Goal: Download file/media

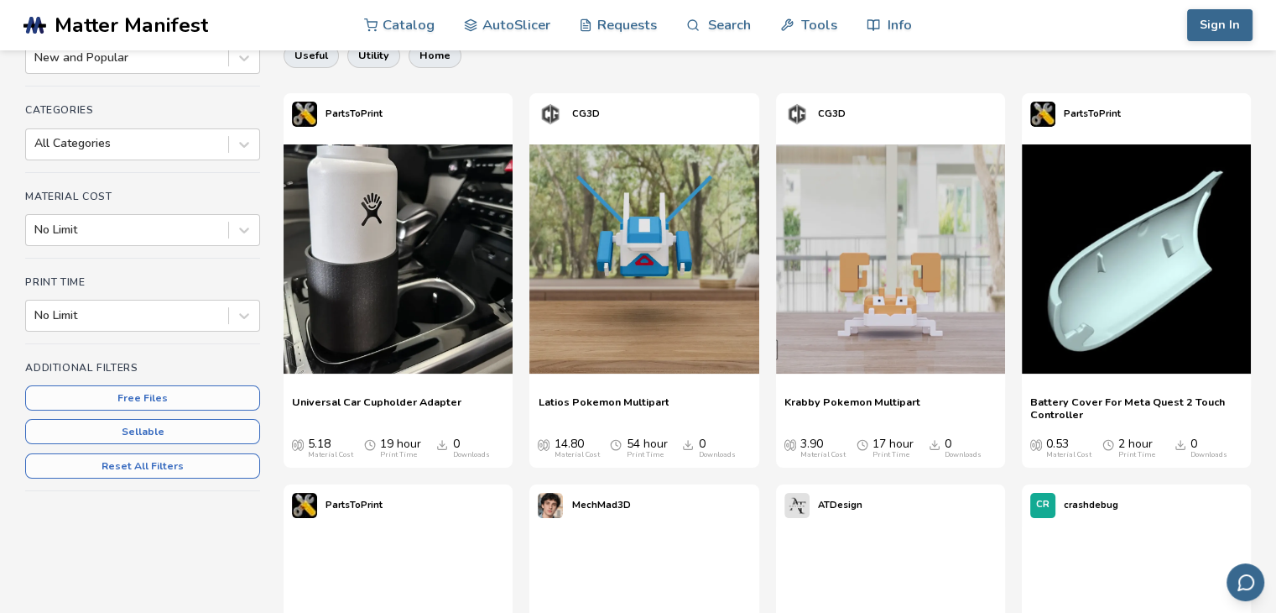
scroll to position [201, 0]
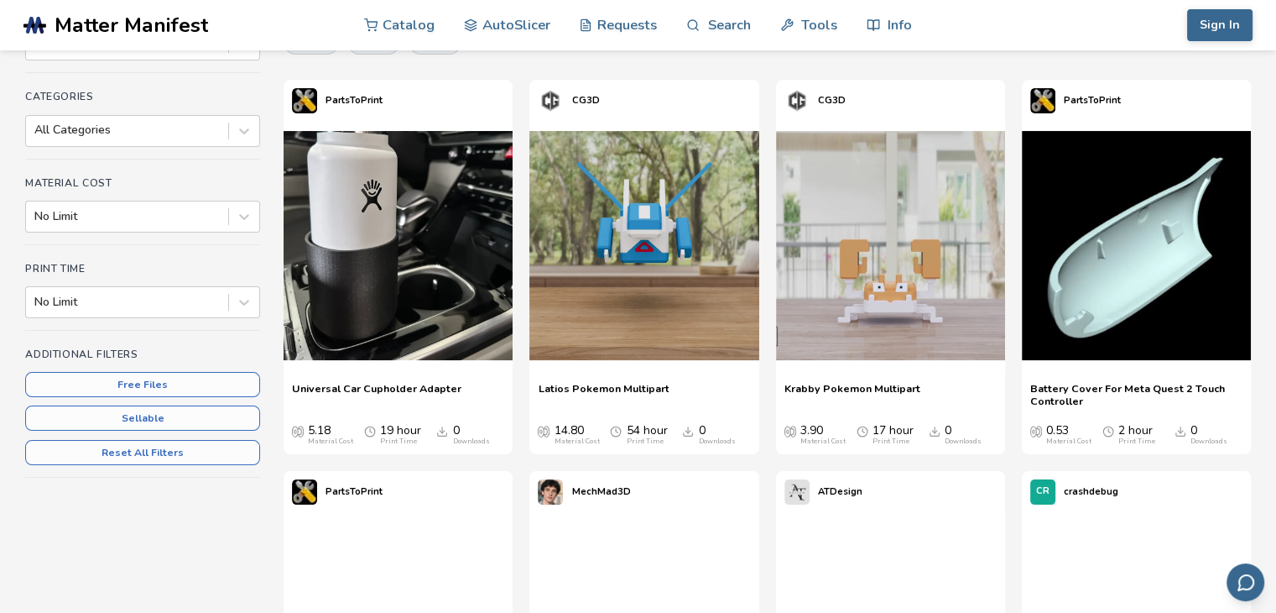
click at [634, 383] on span "Latios Pokemon Multipart" at bounding box center [603, 394] width 131 height 25
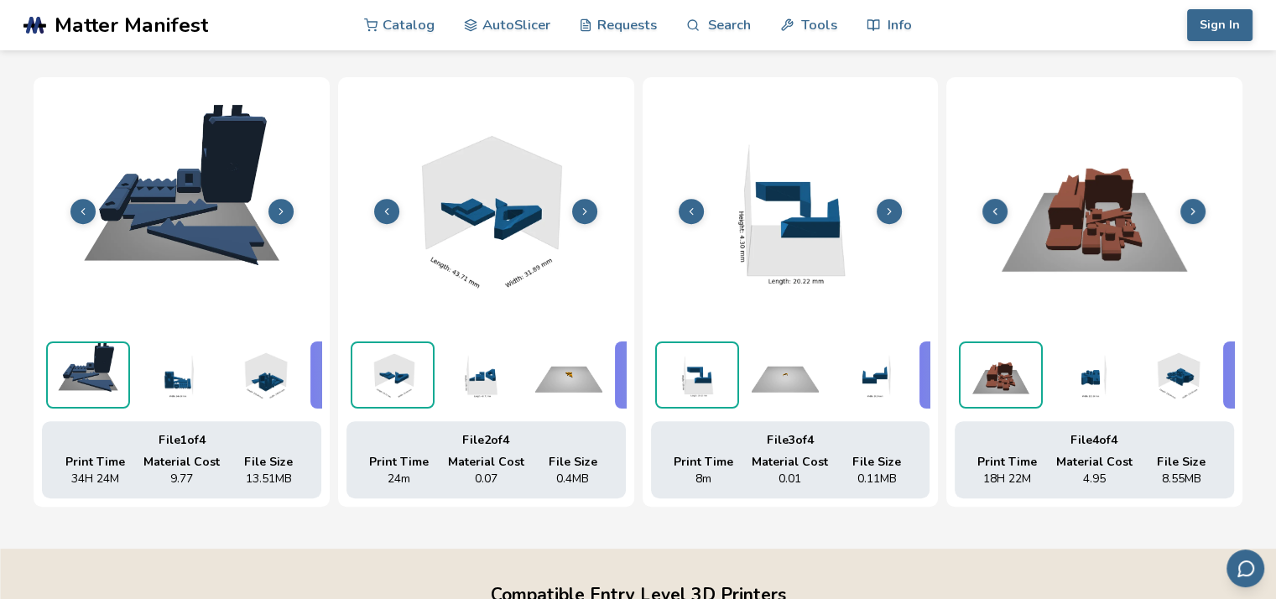
scroll to position [649, 7]
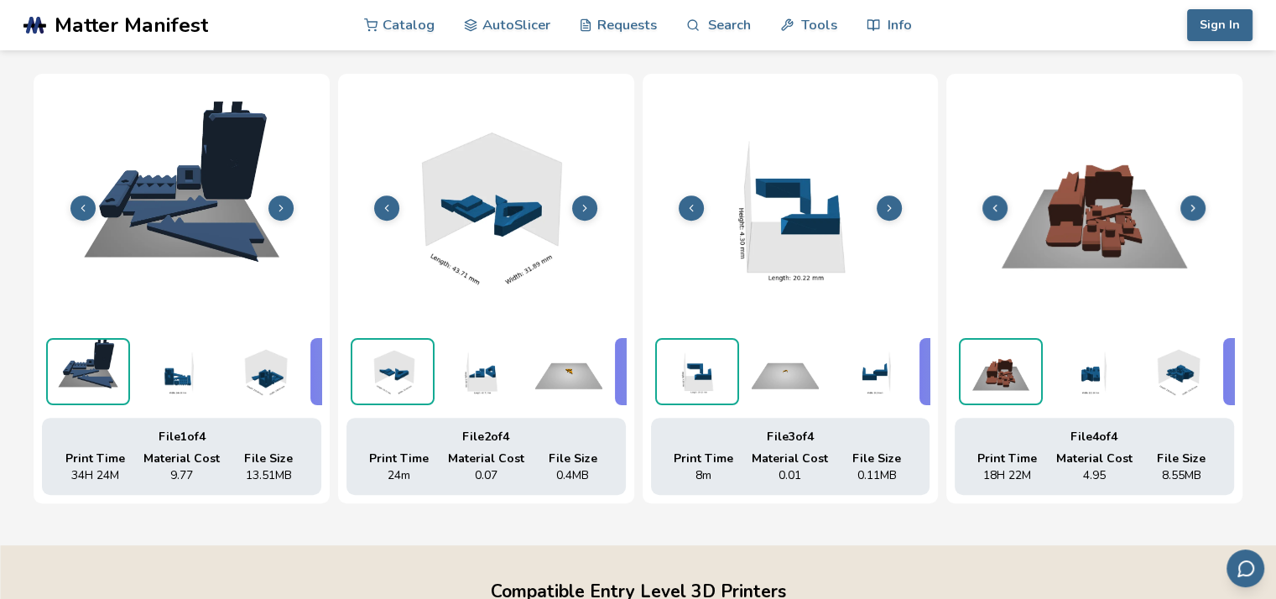
click at [257, 386] on img at bounding box center [264, 371] width 84 height 67
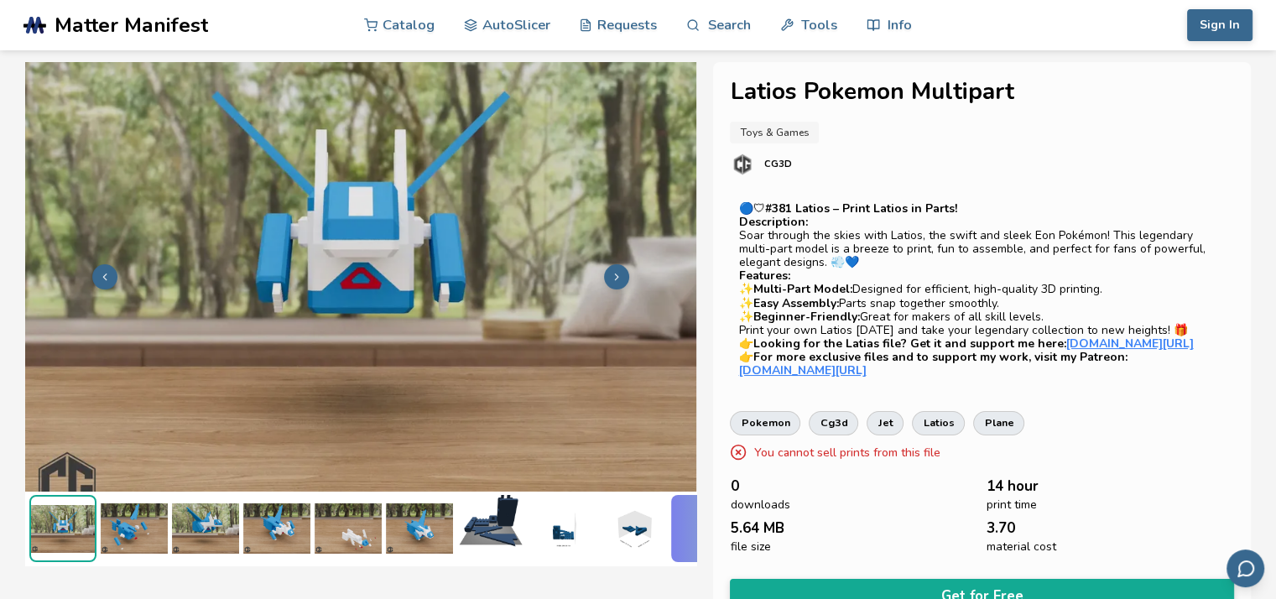
scroll to position [30, 0]
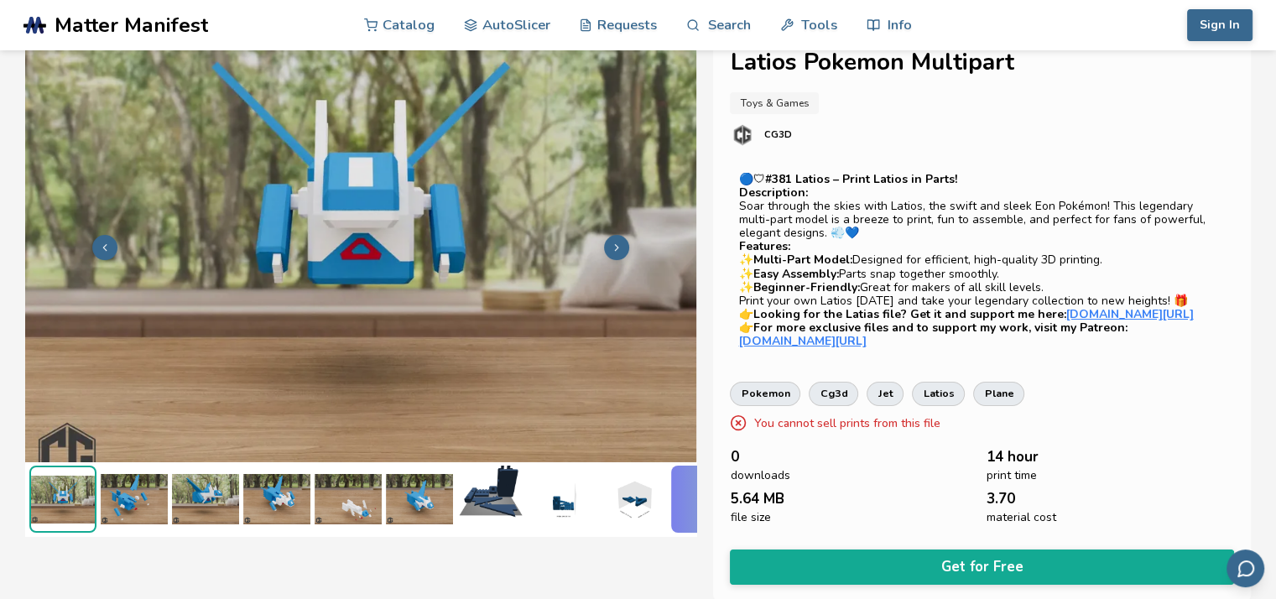
click at [425, 494] on img at bounding box center [419, 499] width 67 height 67
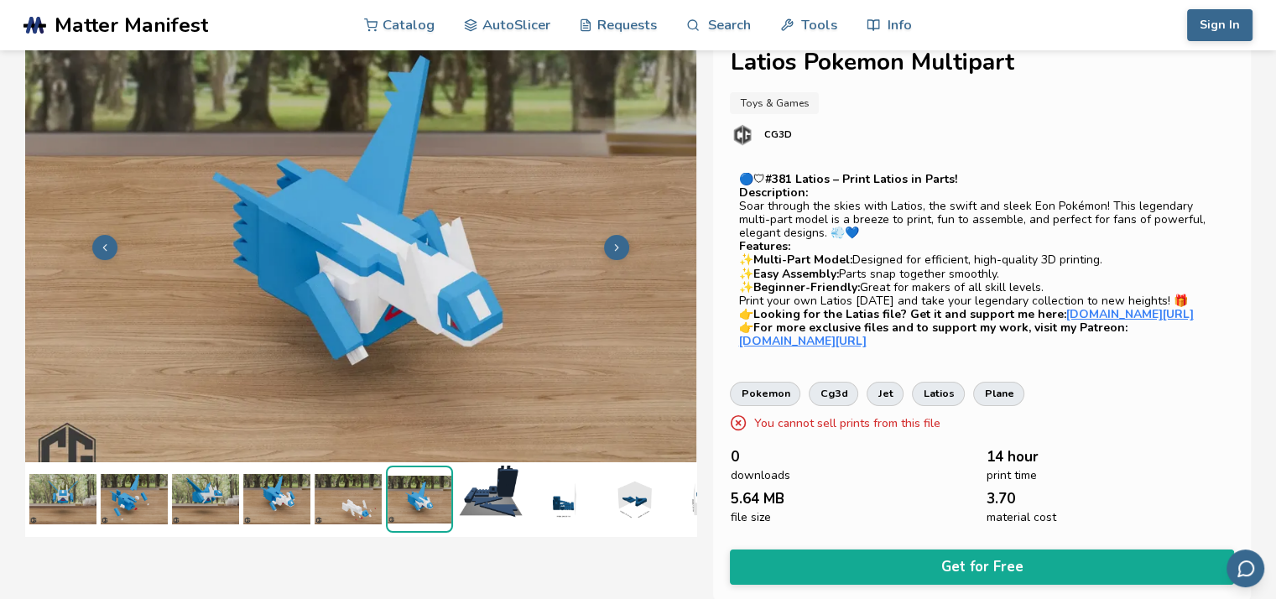
scroll to position [0, 65]
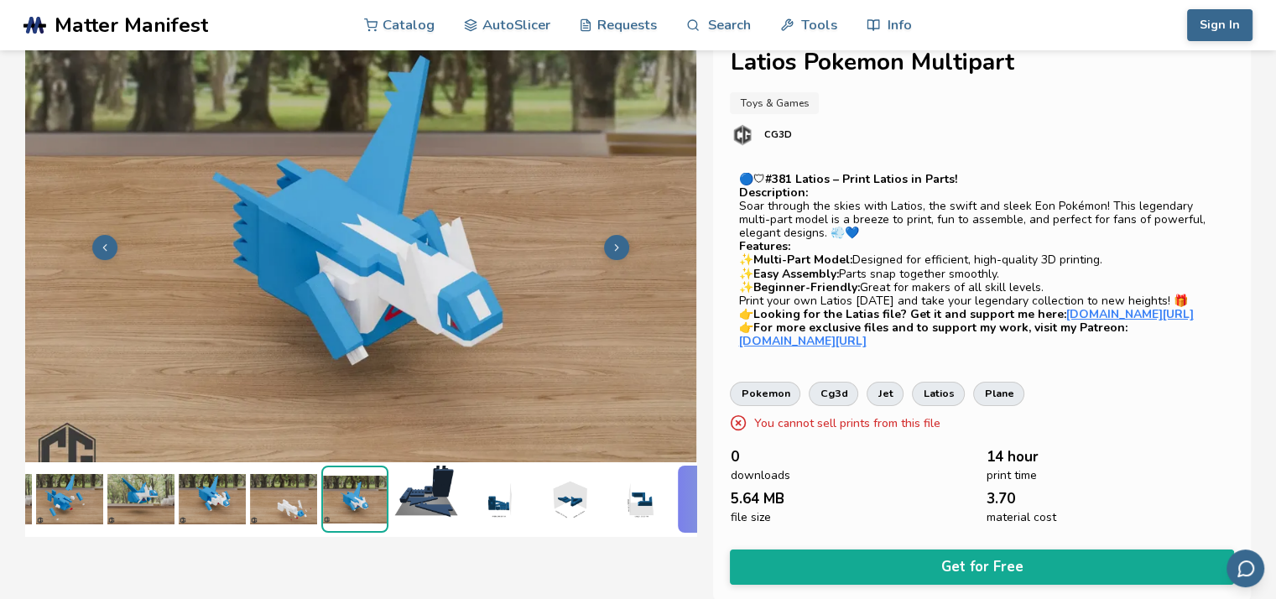
click at [283, 500] on img at bounding box center [283, 499] width 67 height 67
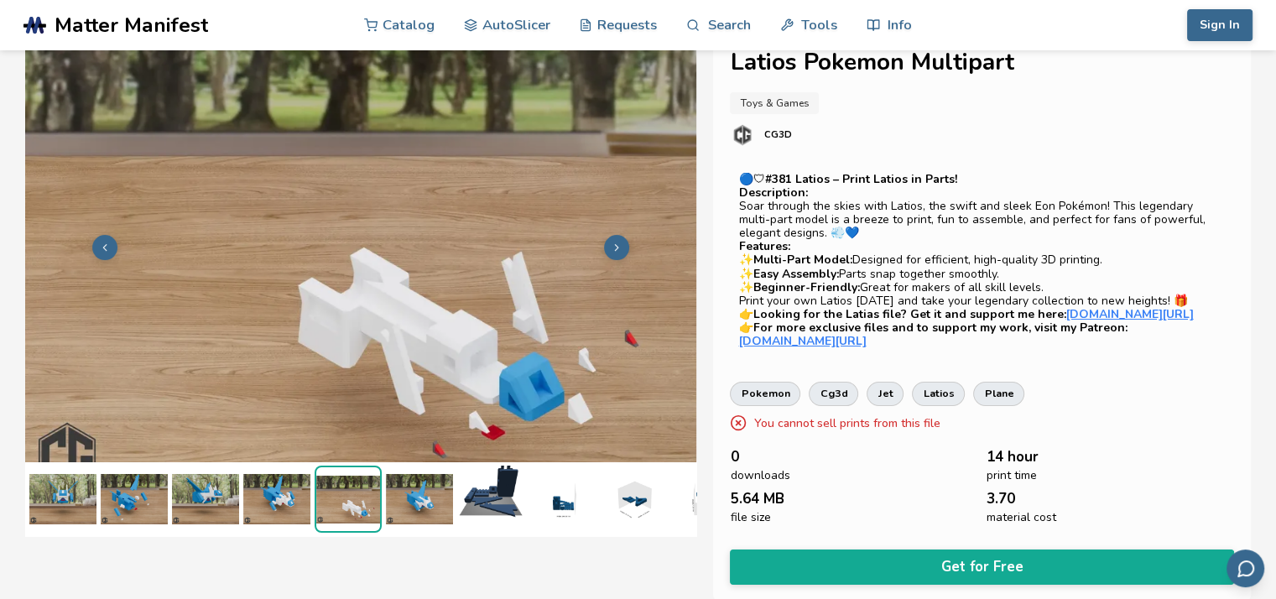
scroll to position [0, 0]
click at [228, 477] on img at bounding box center [205, 499] width 67 height 67
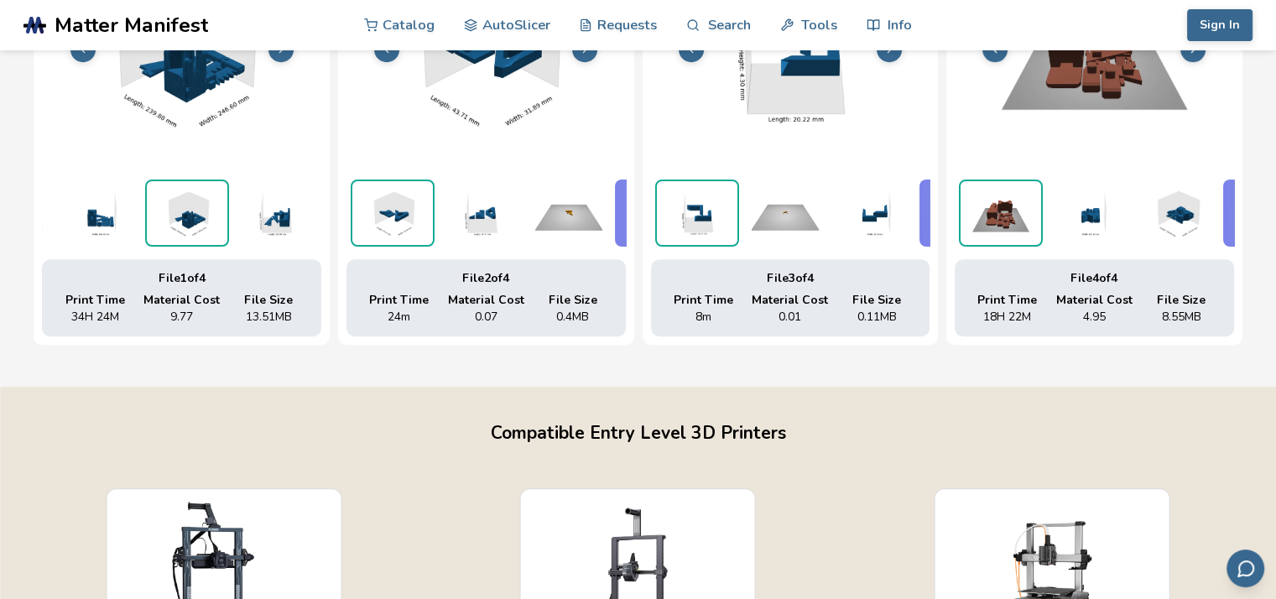
scroll to position [837, 0]
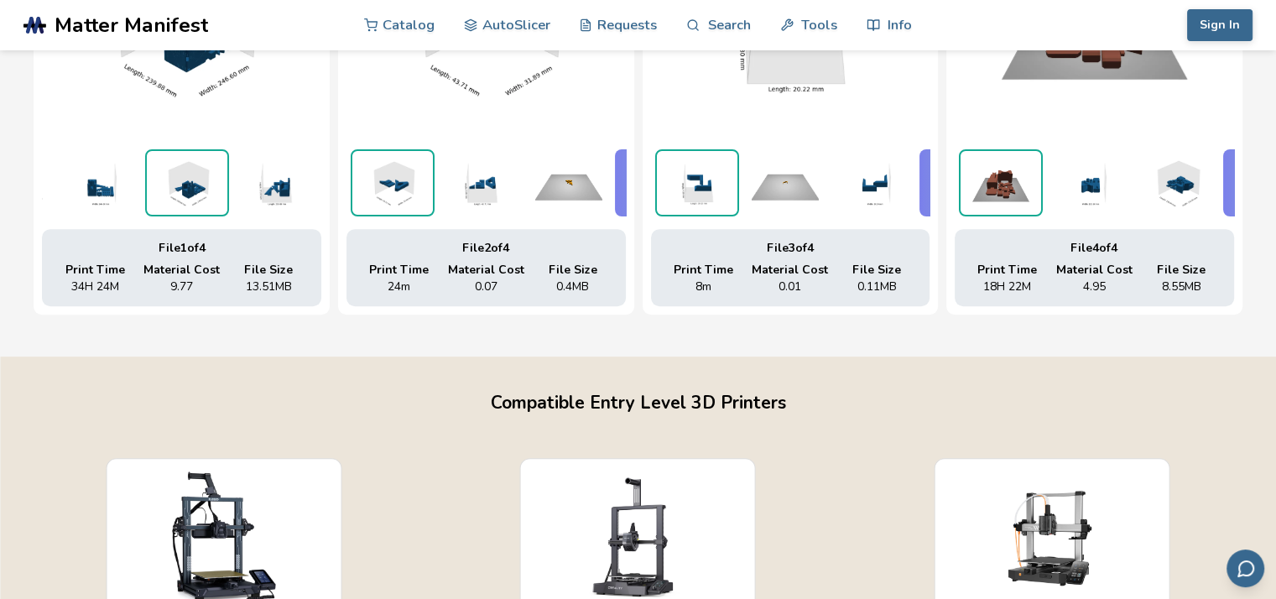
click at [488, 279] on div "File 2 of 4 Print Time 24m Material Cost 0.07 File Size 0.4 MB" at bounding box center [486, 267] width 279 height 77
click at [275, 255] on div "File 1 of 4" at bounding box center [182, 248] width 254 height 13
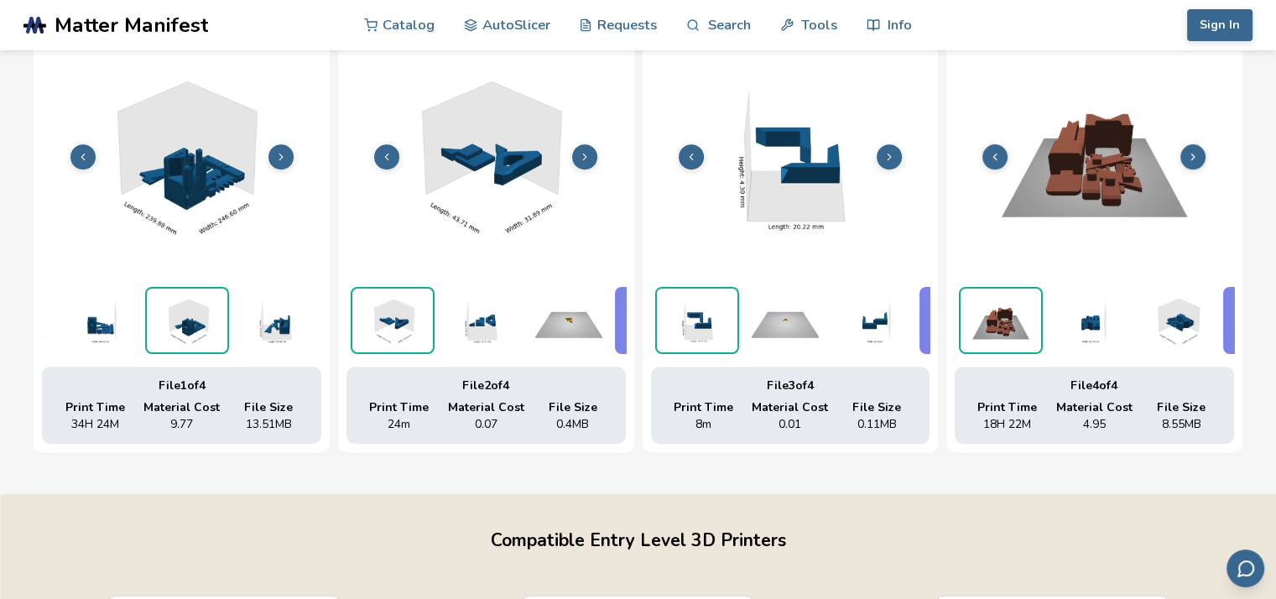
scroll to position [389, 0]
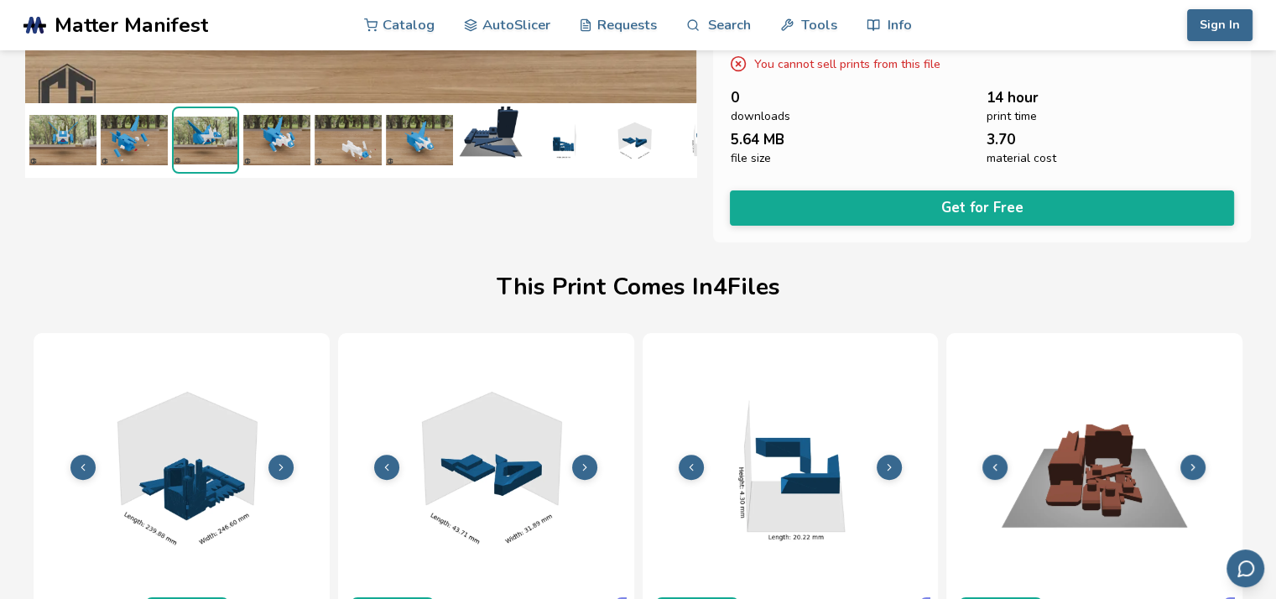
click at [436, 23] on nav "Catalog AutoSlicer Requests Search Tools Info" at bounding box center [638, 25] width 548 height 50
click at [419, 23] on link "Catalog" at bounding box center [399, 24] width 70 height 50
